Goal: Task Accomplishment & Management: Use online tool/utility

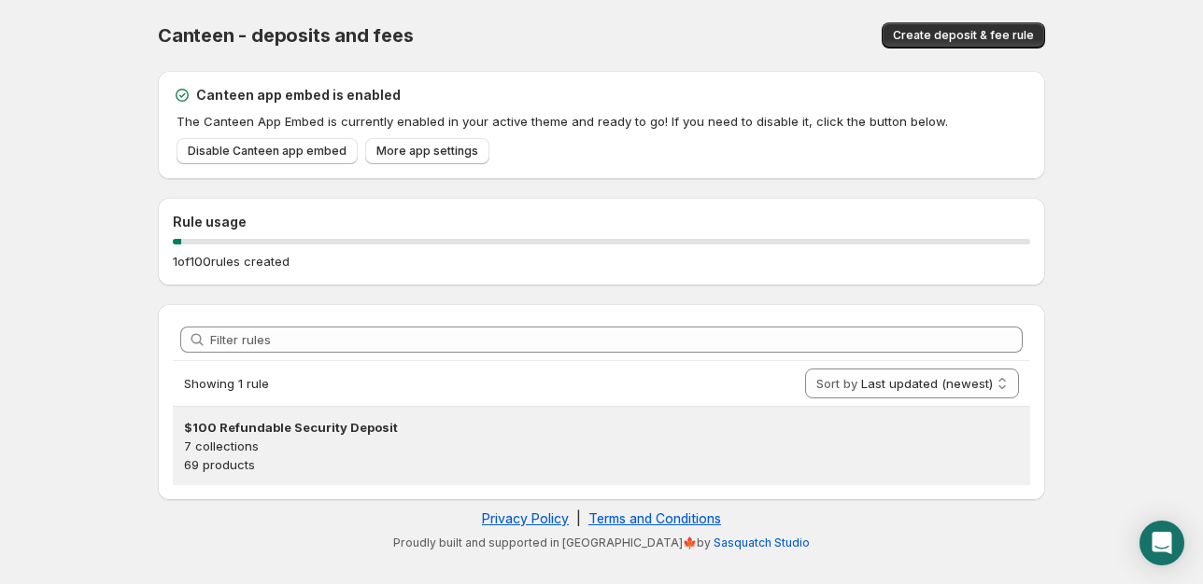
click at [223, 456] on p "69 products" at bounding box center [601, 465] width 835 height 19
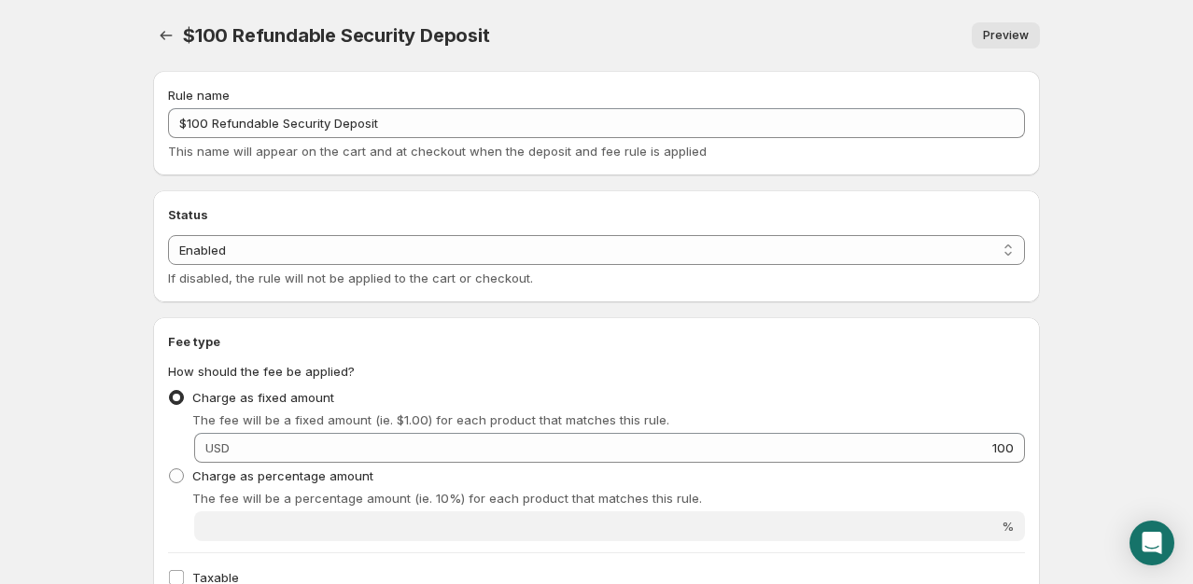
scroll to position [307, 0]
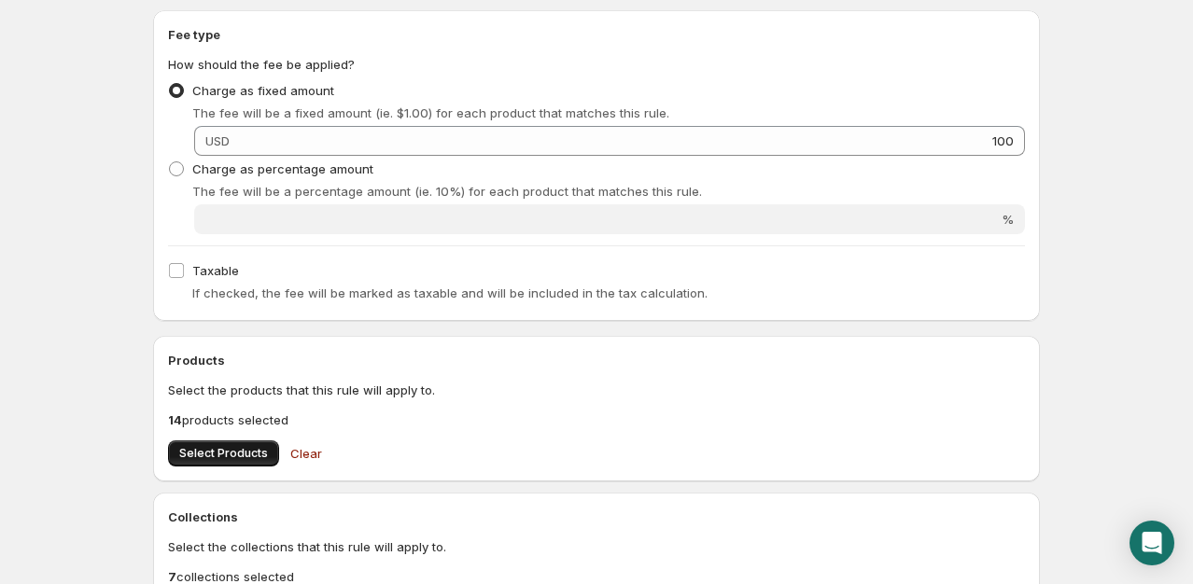
click at [200, 453] on span "Select Products" at bounding box center [223, 453] width 89 height 15
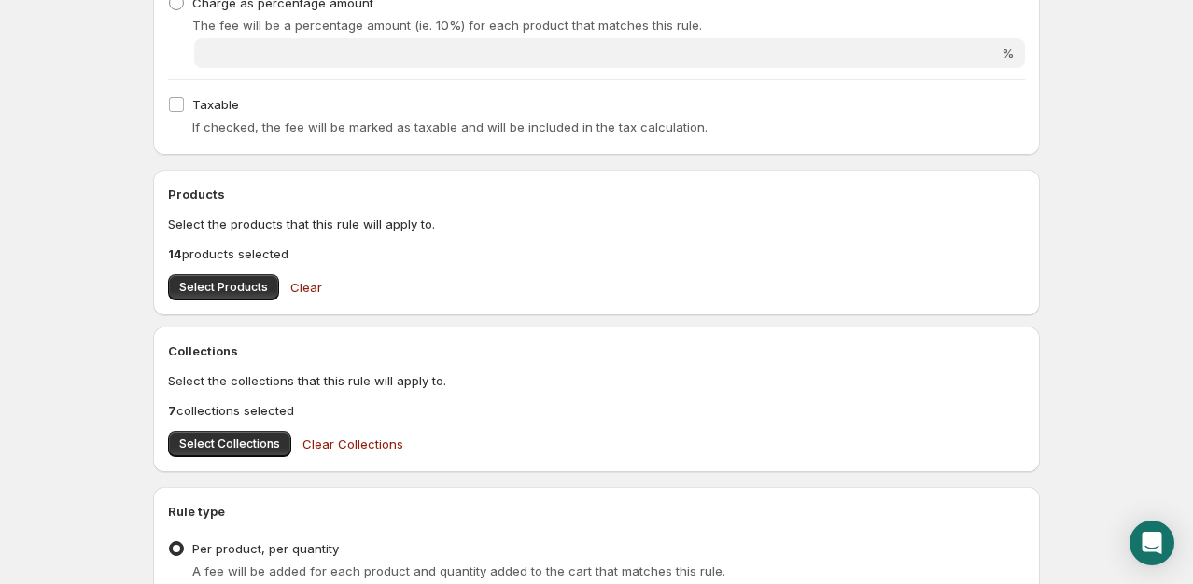
scroll to position [477, 0]
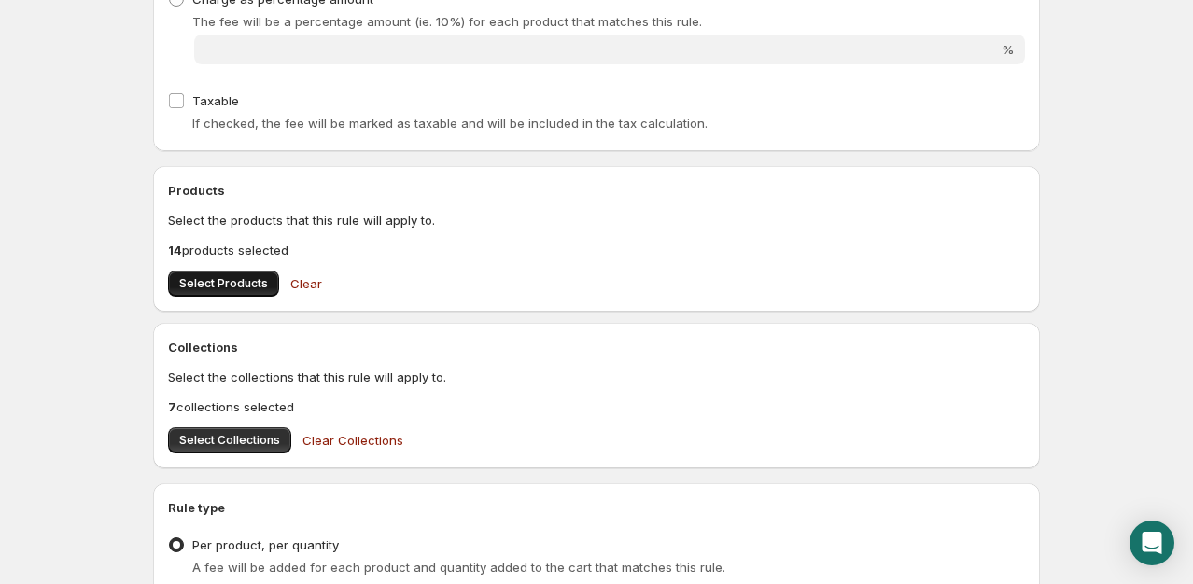
click at [246, 288] on span "Select Products" at bounding box center [223, 283] width 89 height 15
click at [214, 279] on span "Select Products" at bounding box center [223, 283] width 89 height 15
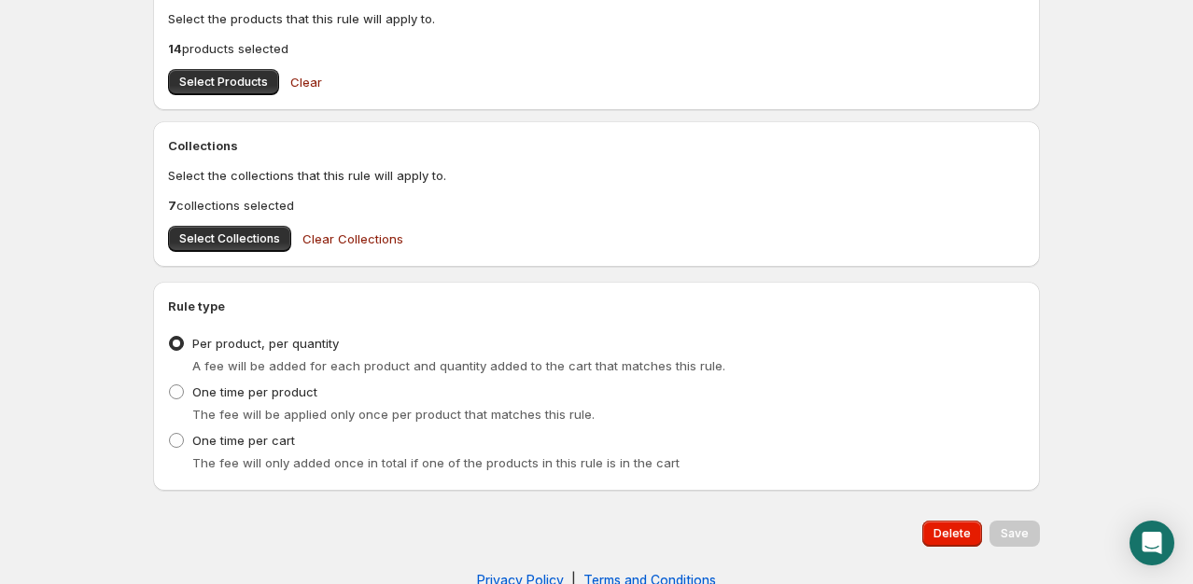
scroll to position [683, 0]
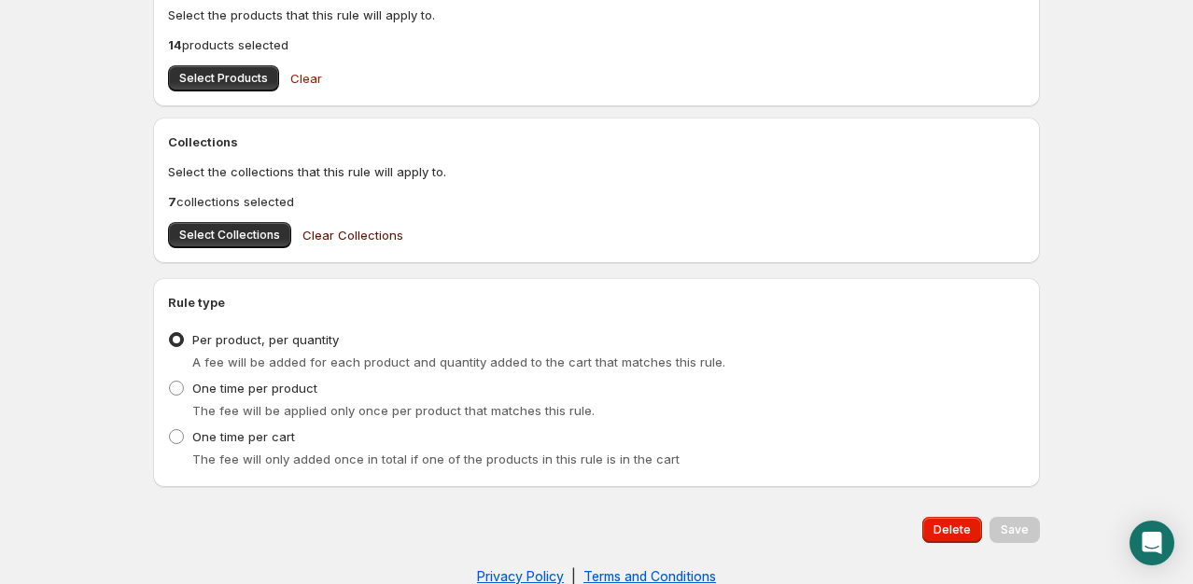
click at [370, 235] on span "Clear Collections" at bounding box center [353, 235] width 101 height 19
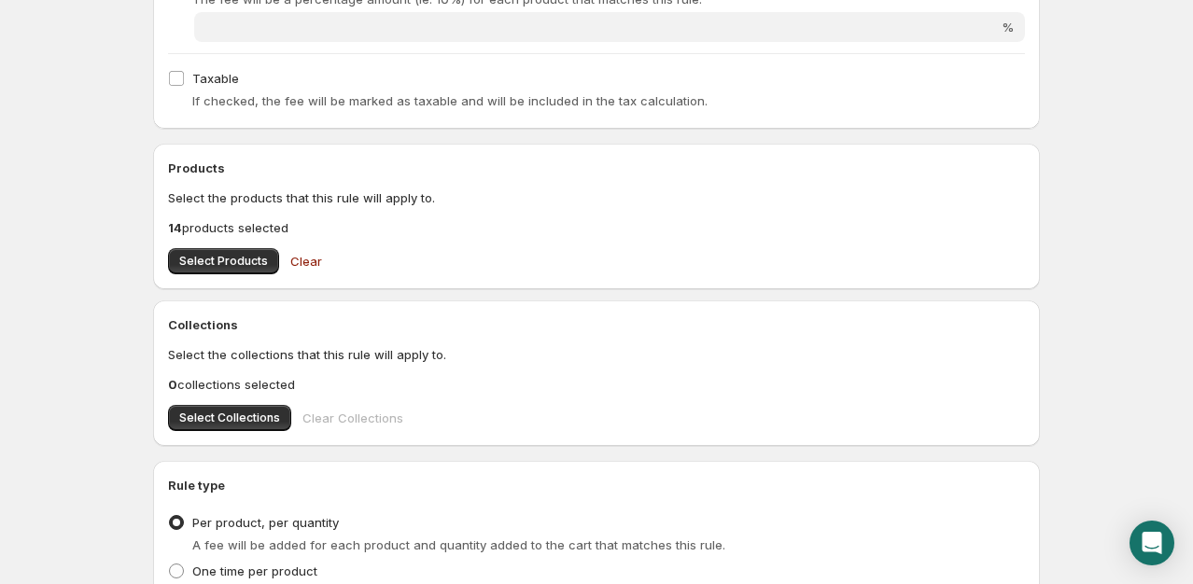
scroll to position [501, 0]
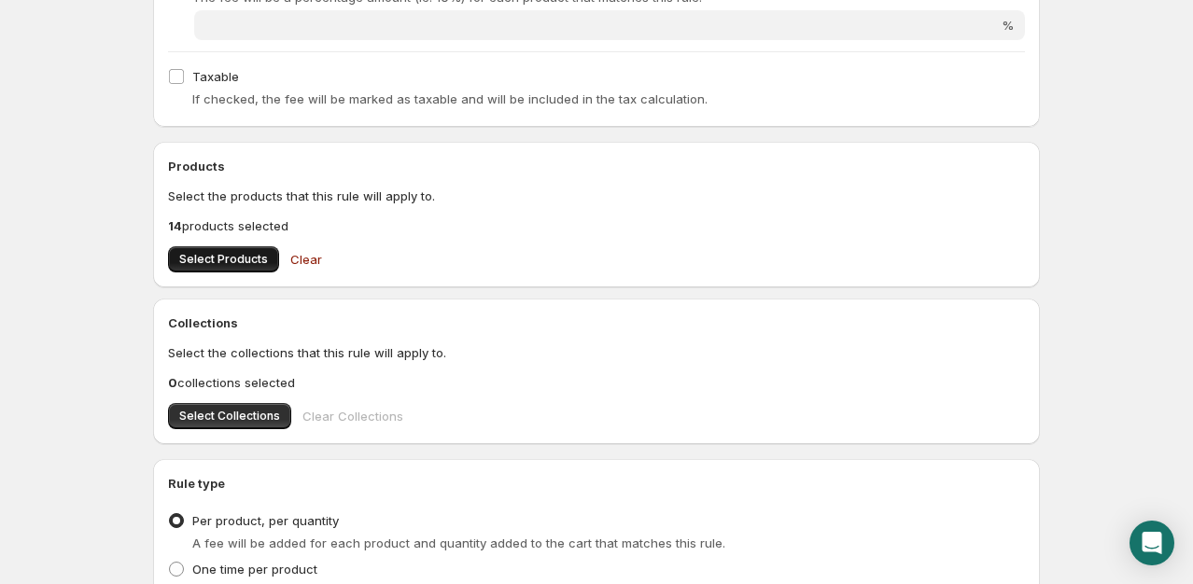
click at [209, 258] on span "Select Products" at bounding box center [223, 259] width 89 height 15
click at [193, 252] on span "Select Products" at bounding box center [223, 259] width 89 height 15
click at [214, 256] on span "Select Products" at bounding box center [223, 259] width 89 height 15
click at [226, 261] on span "Select Products" at bounding box center [223, 259] width 89 height 15
click at [218, 255] on span "Select Products" at bounding box center [223, 259] width 89 height 15
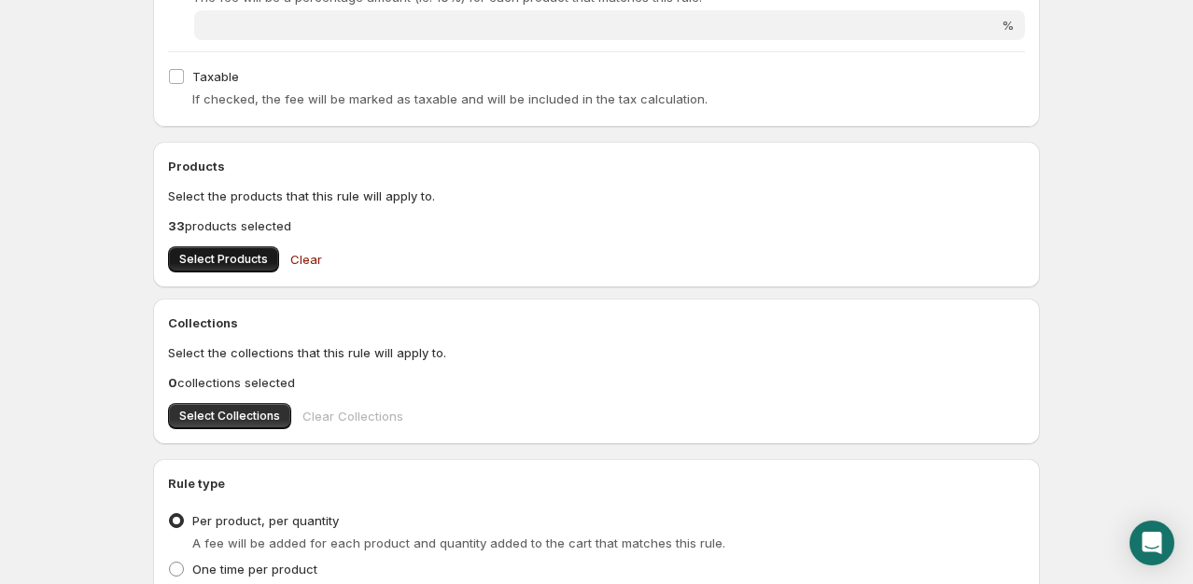
click at [236, 249] on button "Select Products" at bounding box center [223, 259] width 111 height 26
click at [261, 252] on span "Select Products" at bounding box center [223, 259] width 89 height 15
click at [245, 257] on span "Select Products" at bounding box center [223, 259] width 89 height 15
click at [221, 257] on span "Select Products" at bounding box center [223, 259] width 89 height 15
click at [220, 253] on span "Select Products" at bounding box center [223, 259] width 89 height 15
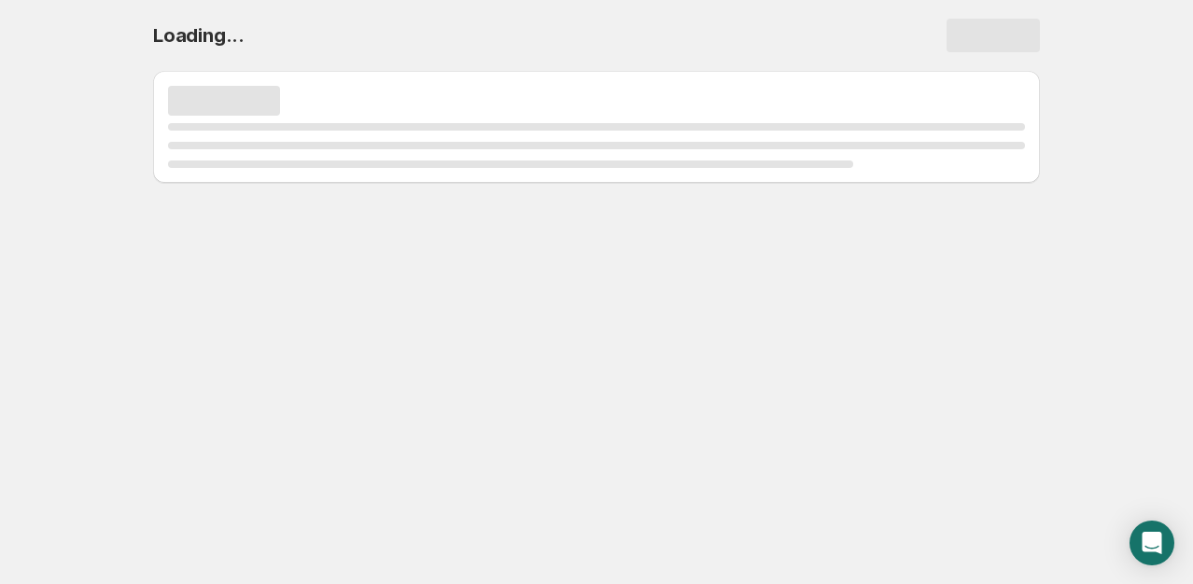
scroll to position [0, 0]
